Goal: Complete application form

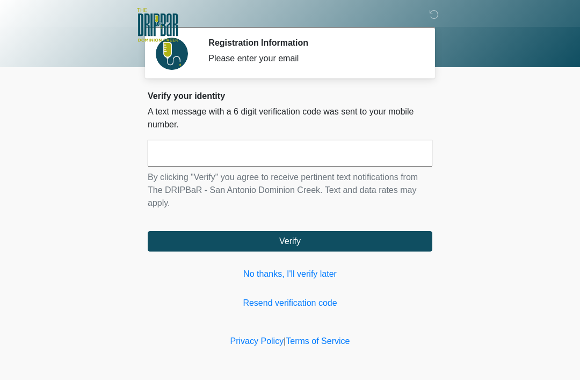
click at [394, 161] on input "text" at bounding box center [290, 153] width 285 height 27
type input "******"
click at [391, 237] on button "Verify" at bounding box center [290, 241] width 285 height 20
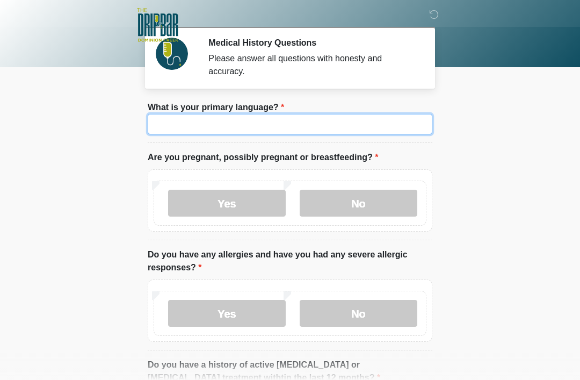
click at [384, 118] on input "What is your primary language?" at bounding box center [290, 124] width 285 height 20
type input "*******"
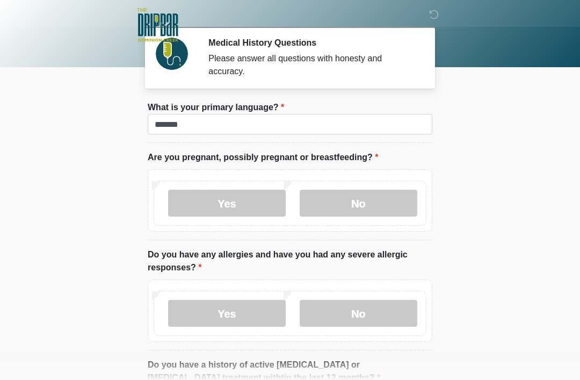
click at [375, 193] on label "No" at bounding box center [359, 203] width 118 height 27
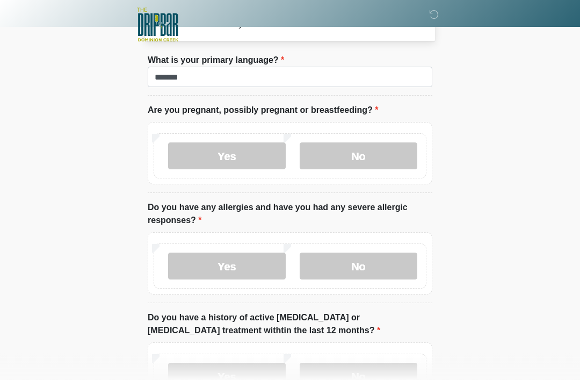
click at [380, 267] on label "No" at bounding box center [359, 266] width 118 height 27
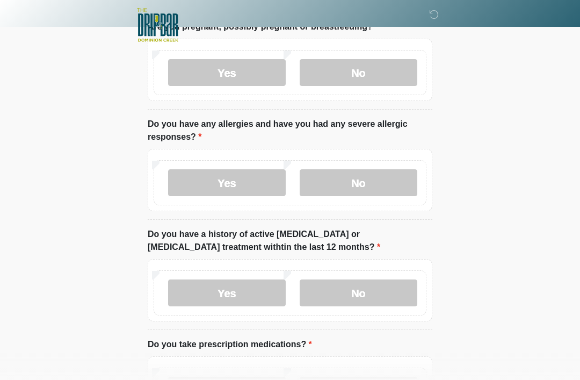
click at [398, 303] on label "No" at bounding box center [359, 292] width 118 height 27
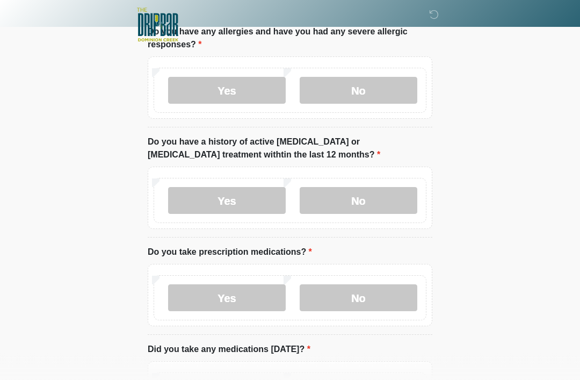
scroll to position [225, 0]
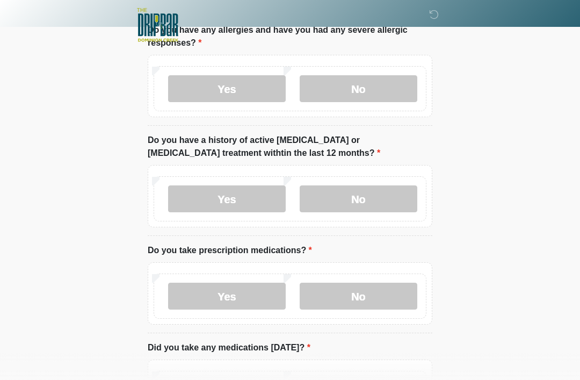
click at [392, 295] on label "No" at bounding box center [359, 296] width 118 height 27
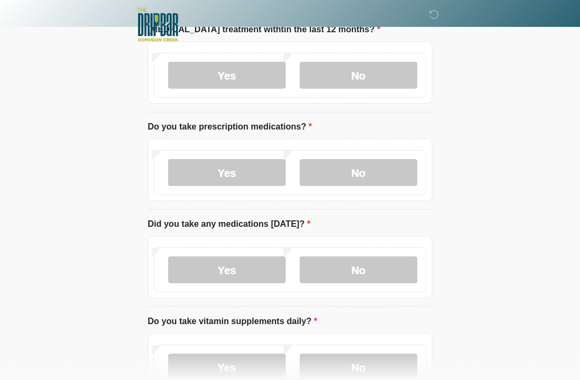
scroll to position [376, 0]
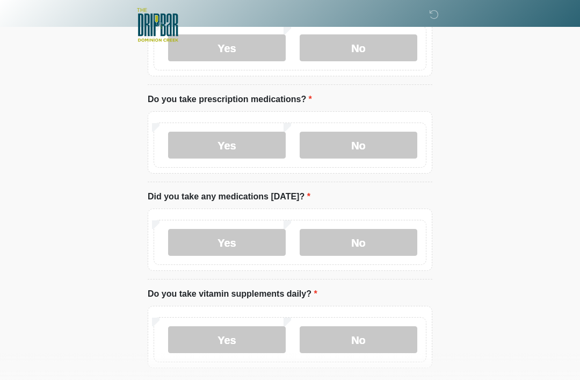
click at [394, 240] on label "No" at bounding box center [359, 242] width 118 height 27
click at [393, 345] on label "No" at bounding box center [359, 339] width 118 height 27
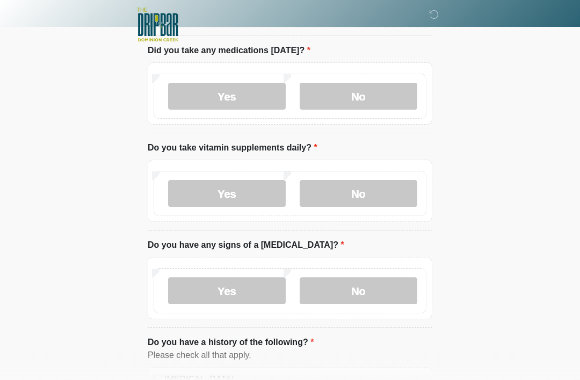
scroll to position [523, 0]
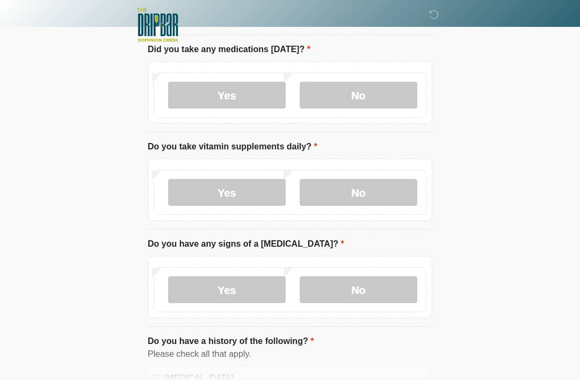
click at [389, 283] on label "No" at bounding box center [359, 289] width 118 height 27
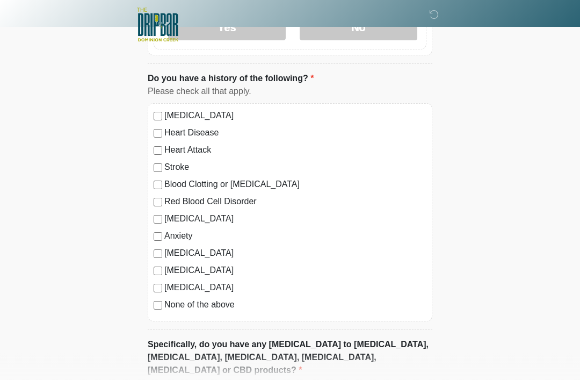
scroll to position [786, 0]
click at [227, 117] on label "High Blood Pressure" at bounding box center [295, 115] width 262 height 13
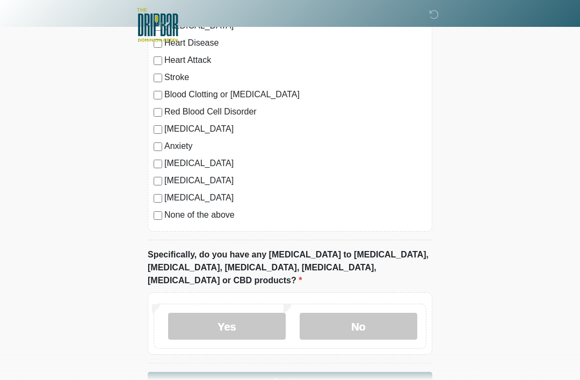
scroll to position [896, 0]
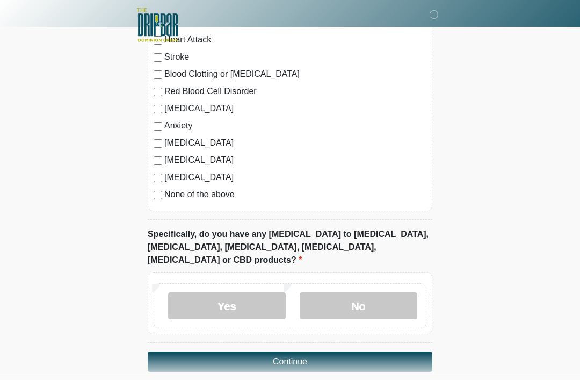
click at [384, 298] on label "No" at bounding box center [359, 305] width 118 height 27
click at [365, 351] on button "Continue" at bounding box center [290, 361] width 285 height 20
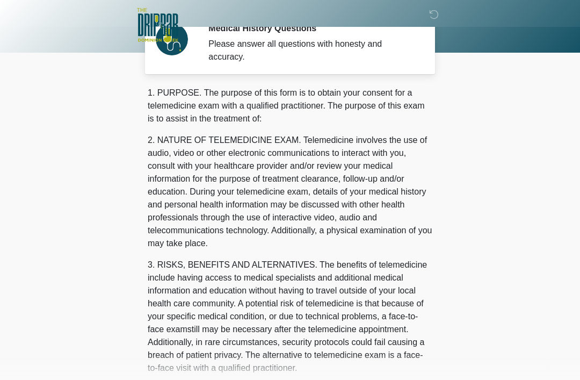
scroll to position [0, 0]
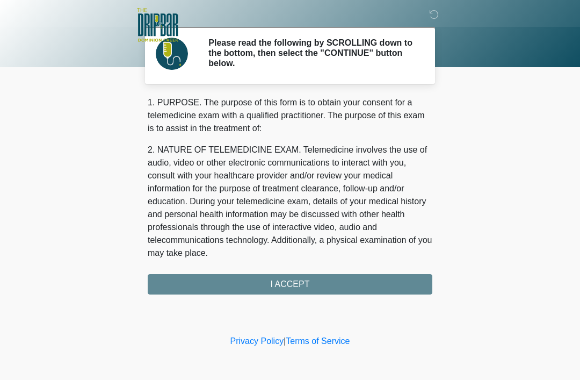
click at [397, 286] on div "1. PURPOSE. The purpose of this form is to obtain your consent for a telemedici…" at bounding box center [290, 195] width 285 height 198
click at [349, 282] on div "1. PURPOSE. The purpose of this form is to obtain your consent for a telemedici…" at bounding box center [290, 195] width 285 height 198
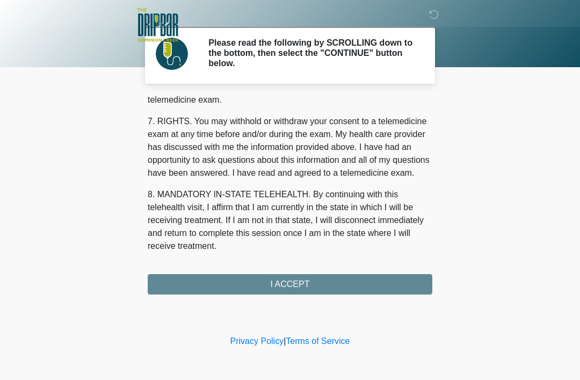
click at [292, 290] on div "1. PURPOSE. The purpose of this form is to obtain your consent for a telemedici…" at bounding box center [290, 195] width 285 height 198
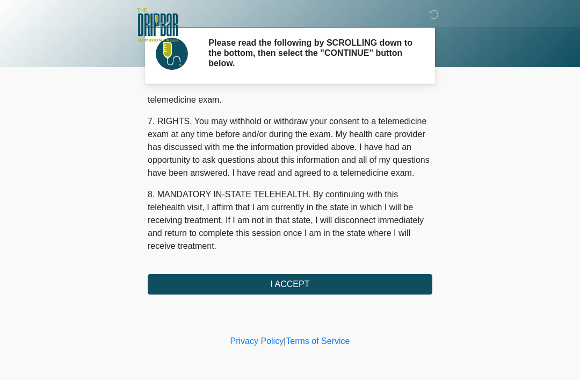
click at [310, 281] on button "I ACCEPT" at bounding box center [290, 284] width 285 height 20
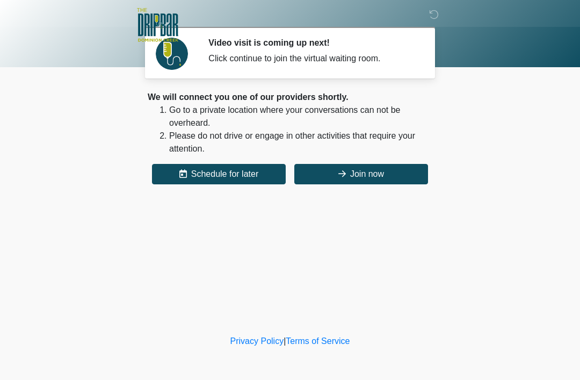
click at [377, 172] on button "Join now" at bounding box center [362, 174] width 134 height 20
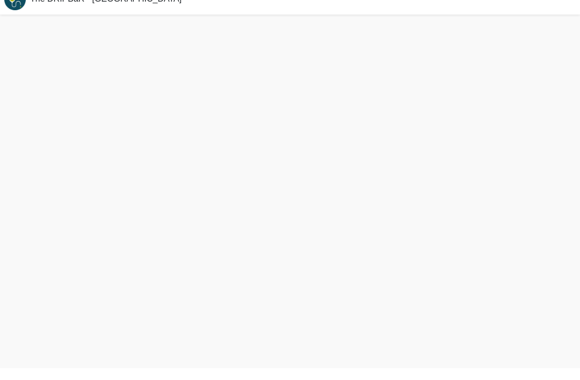
scroll to position [3, 0]
